Goal: Find specific page/section: Find specific page/section

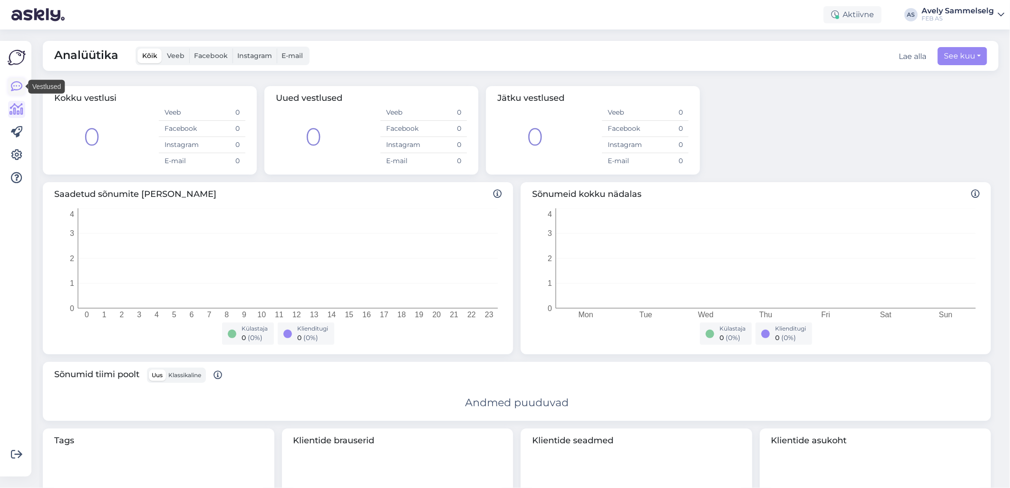
click at [20, 84] on icon at bounding box center [16, 86] width 11 height 11
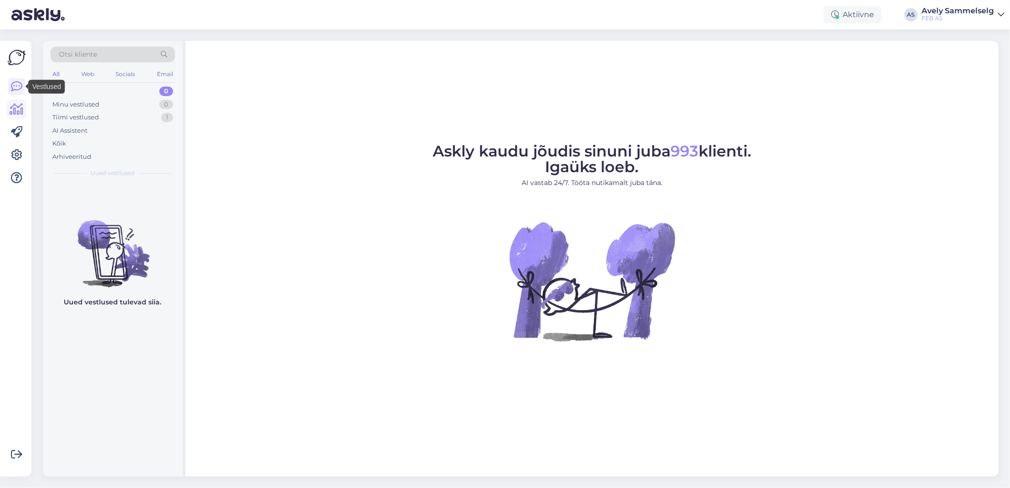
click at [24, 117] on link at bounding box center [16, 109] width 17 height 17
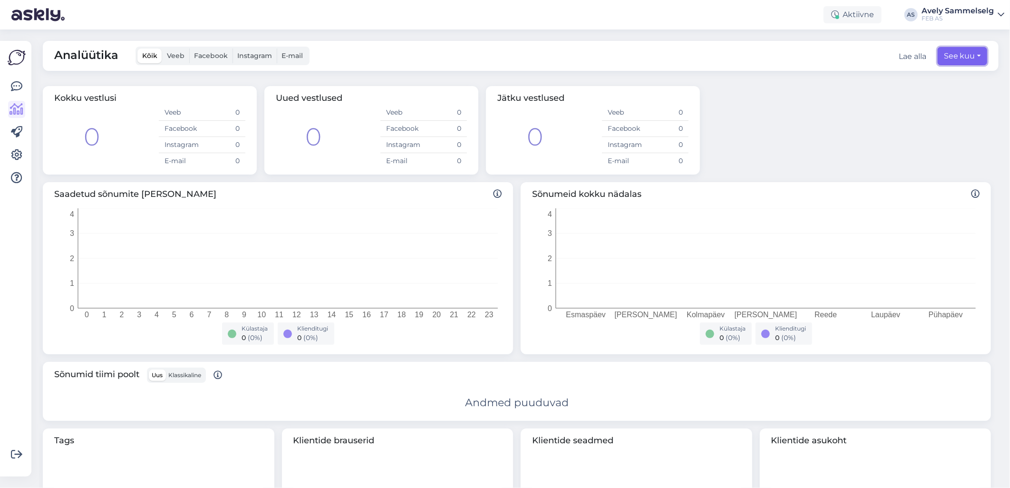
click at [944, 53] on button "See kuu" at bounding box center [962, 56] width 49 height 18
select select "9"
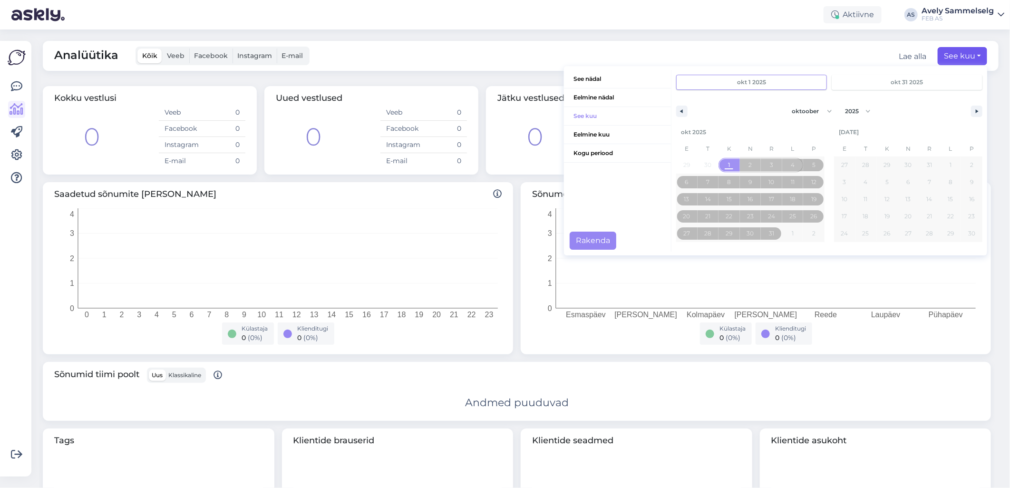
click at [583, 82] on span "See nädal" at bounding box center [617, 79] width 107 height 18
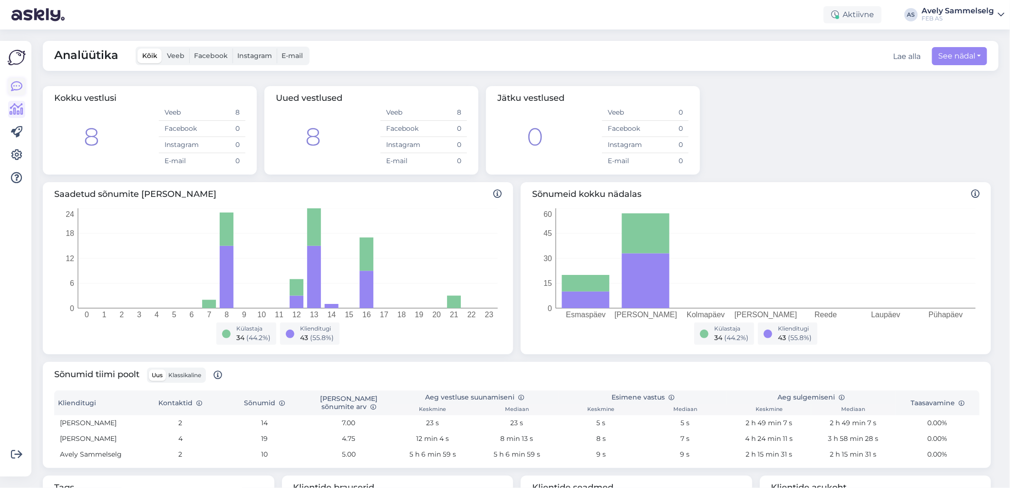
click at [20, 85] on icon at bounding box center [16, 86] width 11 height 11
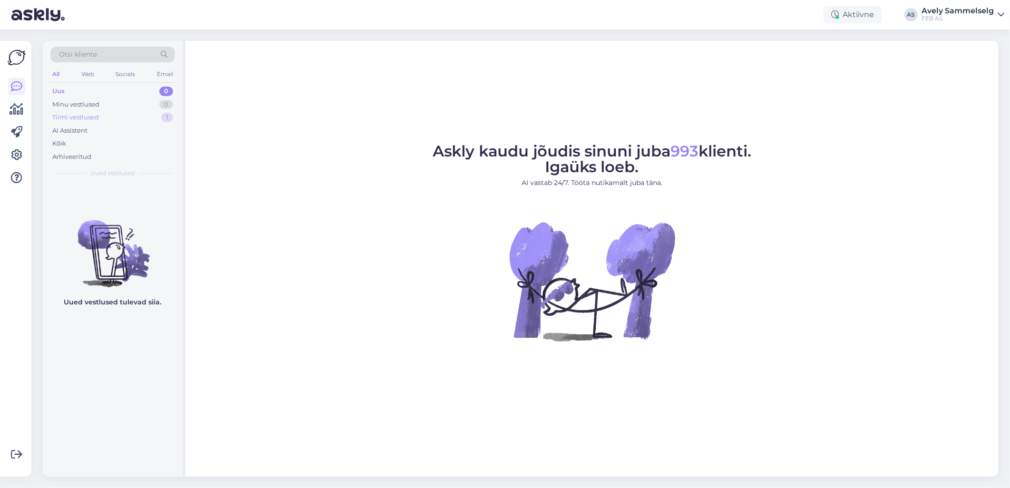
click at [87, 121] on div "Tiimi vestlused" at bounding box center [75, 118] width 47 height 10
